Goal: Task Accomplishment & Management: Manage account settings

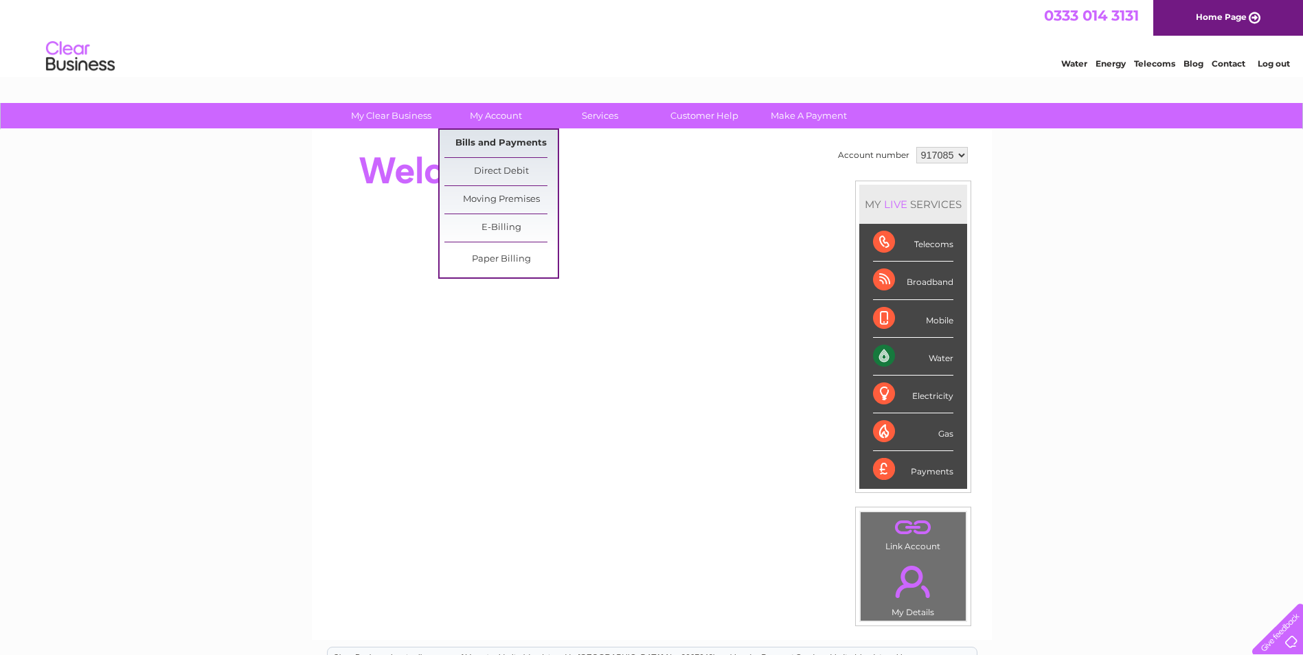
click at [496, 142] on link "Bills and Payments" at bounding box center [501, 143] width 113 height 27
click at [500, 142] on link "Bills and Payments" at bounding box center [501, 143] width 113 height 27
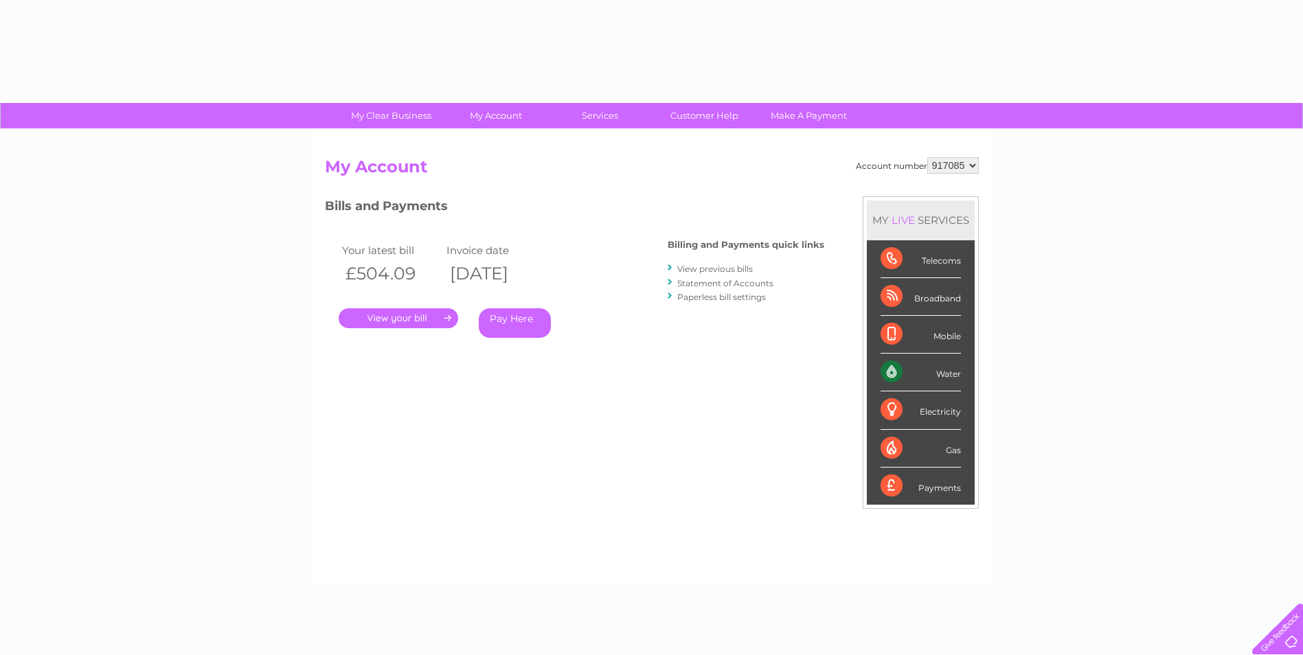
click at [400, 319] on link "." at bounding box center [399, 318] width 120 height 20
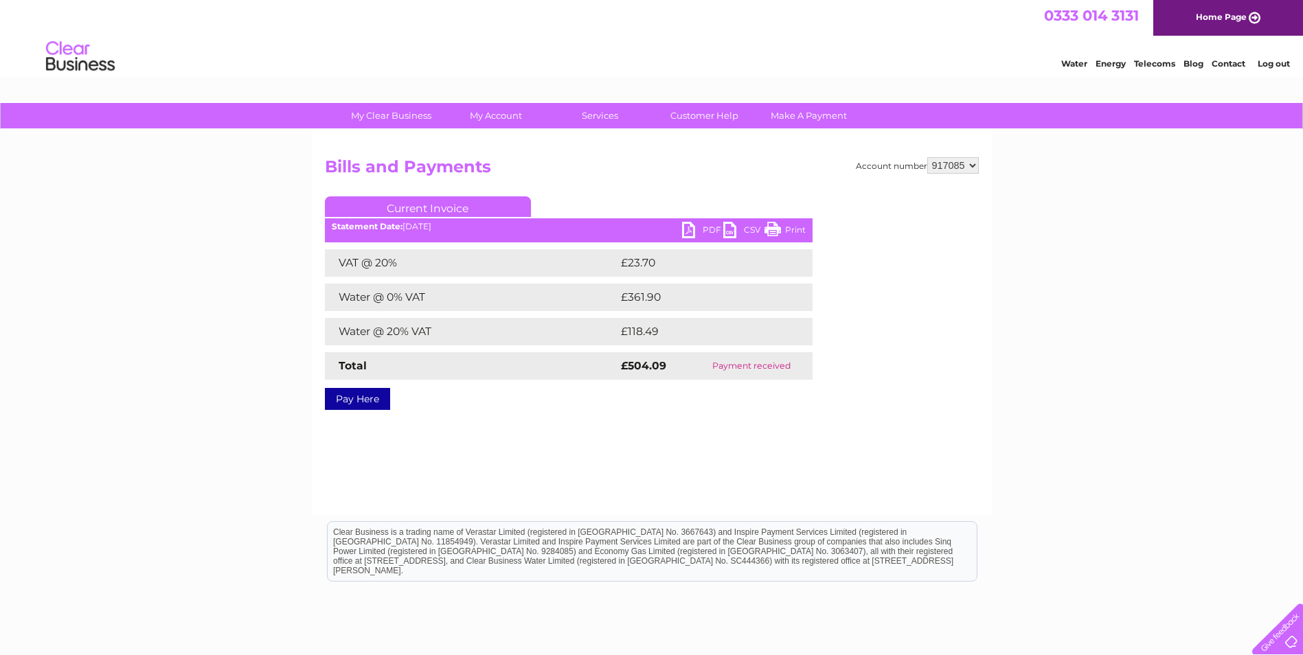
click at [686, 229] on link "PDF" at bounding box center [702, 232] width 41 height 20
